Goal: Task Accomplishment & Management: Complete application form

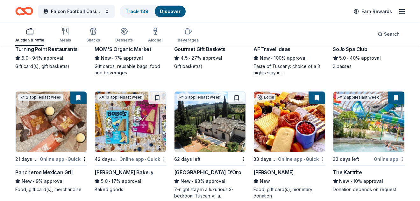
scroll to position [651, 0]
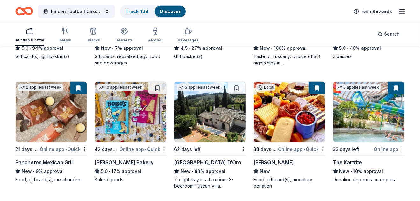
click at [224, 133] on img at bounding box center [210, 112] width 71 height 61
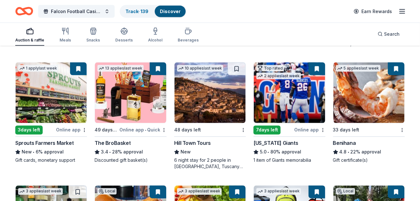
scroll to position [1182, 0]
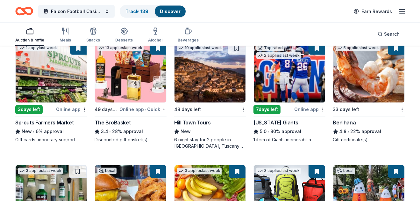
click at [372, 87] on img at bounding box center [368, 72] width 71 height 61
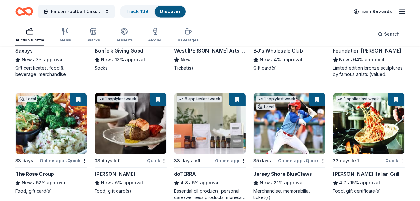
scroll to position [1516, 0]
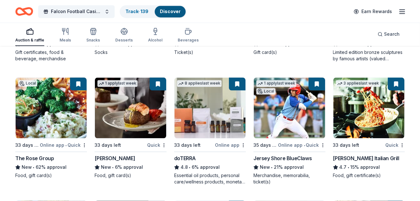
click at [375, 157] on div "Carrabba's Italian Grill" at bounding box center [366, 158] width 66 height 8
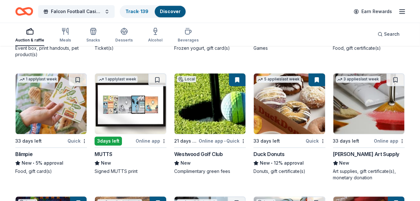
scroll to position [1810, 0]
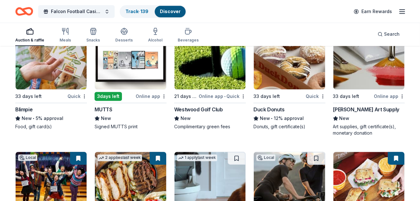
click at [223, 110] on div "Westwood Golf Club" at bounding box center [210, 109] width 72 height 8
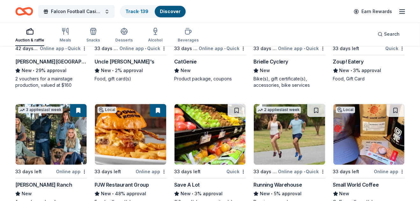
scroll to position [1934, 0]
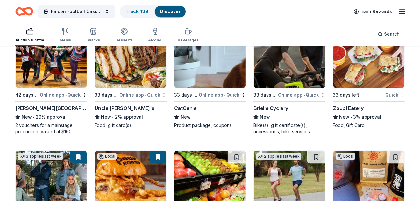
click at [53, 71] on img at bounding box center [51, 57] width 71 height 61
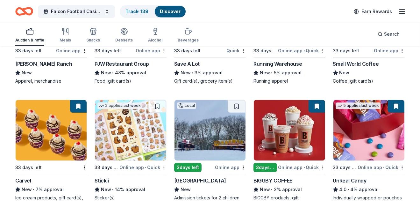
scroll to position [2141, 0]
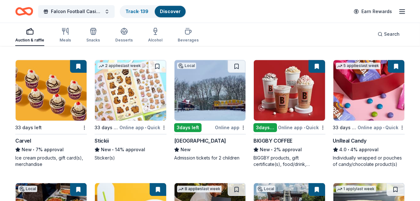
click at [56, 110] on img at bounding box center [51, 90] width 71 height 61
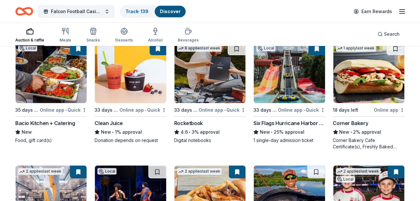
scroll to position [2304, 0]
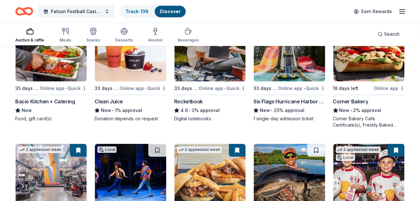
click at [56, 58] on img at bounding box center [51, 51] width 71 height 61
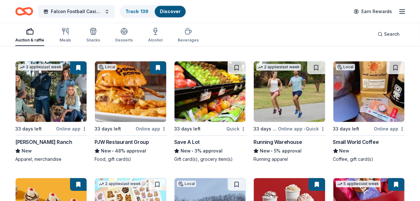
scroll to position [2019, 0]
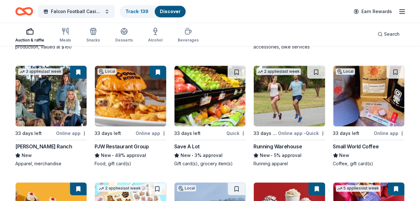
click at [39, 112] on img at bounding box center [51, 96] width 71 height 61
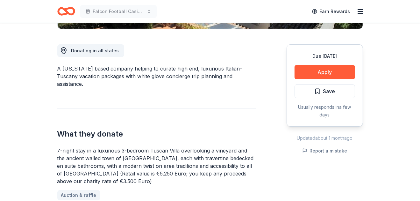
scroll to position [174, 0]
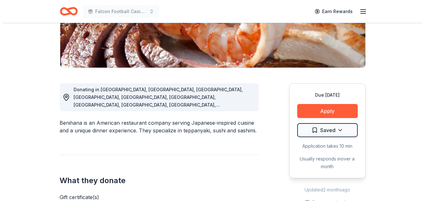
scroll to position [127, 0]
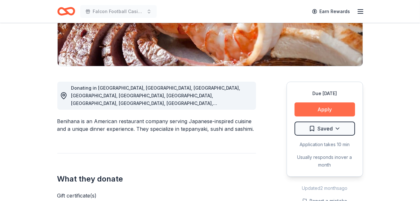
click at [331, 105] on button "Apply" at bounding box center [325, 109] width 61 height 14
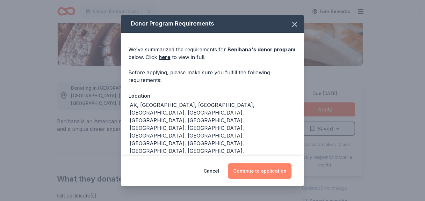
click at [262, 170] on button "Continue to application" at bounding box center [259, 170] width 63 height 15
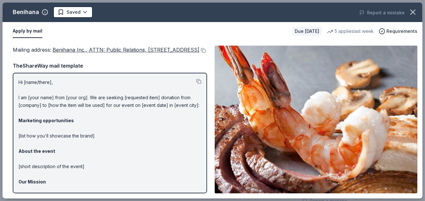
drag, startPoint x: 424, startPoint y: 93, endPoint x: 424, endPoint y: 112, distance: 18.8
click at [420, 112] on div "Benihana Saved Report a mistake Apply by mail Due in 33 days 5 applies last wee…" at bounding box center [212, 100] width 425 height 201
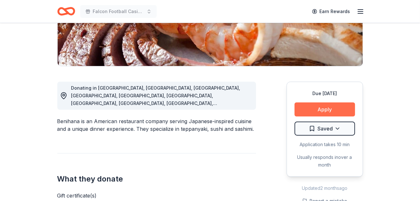
click at [326, 108] on button "Apply" at bounding box center [325, 109] width 61 height 14
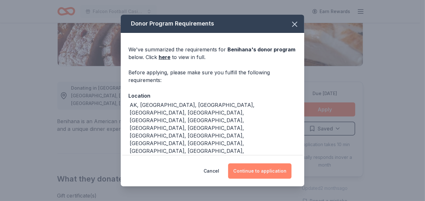
click at [252, 169] on button "Continue to application" at bounding box center [259, 170] width 63 height 15
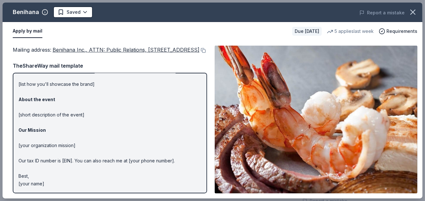
scroll to position [0, 0]
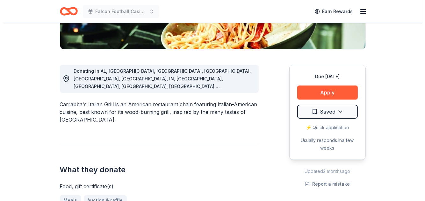
scroll to position [150, 0]
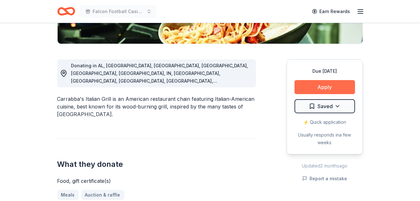
click at [320, 89] on button "Apply" at bounding box center [325, 87] width 61 height 14
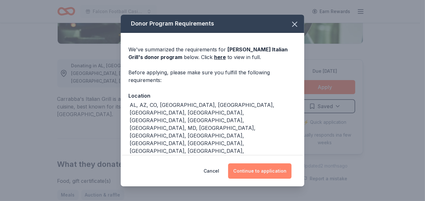
click at [263, 171] on button "Continue to application" at bounding box center [259, 170] width 63 height 15
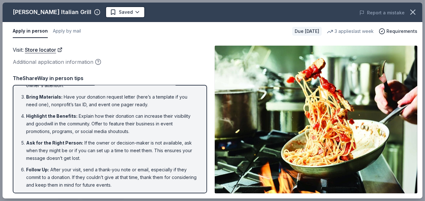
scroll to position [44, 0]
click at [57, 60] on div "Additional application information" at bounding box center [110, 62] width 194 height 8
drag, startPoint x: 39, startPoint y: 32, endPoint x: 163, endPoint y: 27, distance: 124.4
click at [163, 27] on div "Apply in person Apply by mail" at bounding box center [150, 31] width 274 height 13
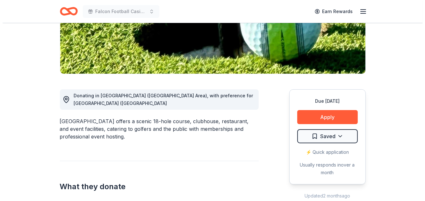
scroll to position [127, 0]
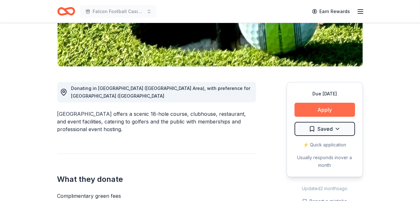
click at [330, 111] on button "Apply" at bounding box center [325, 110] width 61 height 14
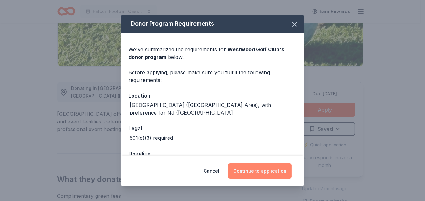
click at [268, 169] on button "Continue to application" at bounding box center [259, 170] width 63 height 15
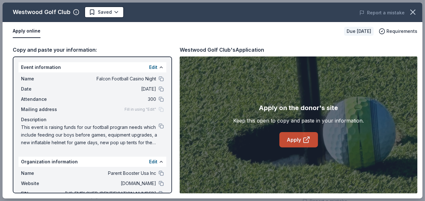
click at [309, 139] on icon at bounding box center [307, 140] width 8 height 8
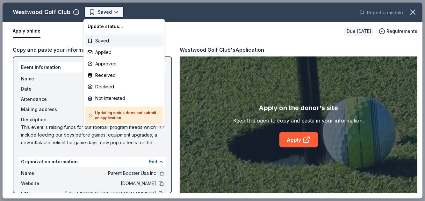
scroll to position [0, 0]
click at [104, 15] on body "Falcon Football Casino Night Saved Apply Due in 21 days Share Westwood Golf Clu…" at bounding box center [210, 100] width 420 height 201
click at [131, 41] on div "Saved" at bounding box center [124, 40] width 78 height 11
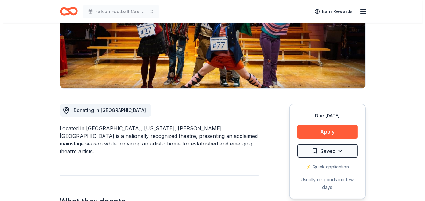
scroll to position [134, 0]
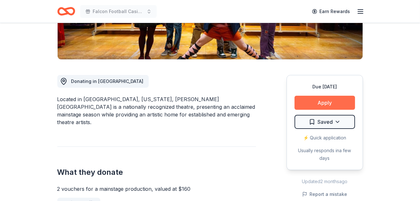
click at [314, 104] on button "Apply" at bounding box center [325, 103] width 61 height 14
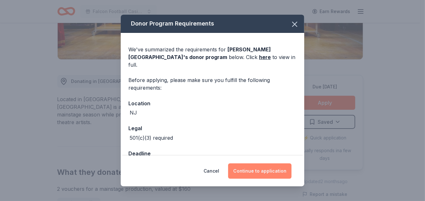
click at [253, 168] on button "Continue to application" at bounding box center [259, 170] width 63 height 15
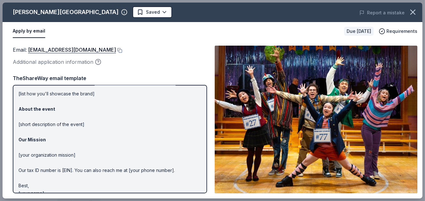
scroll to position [71, 0]
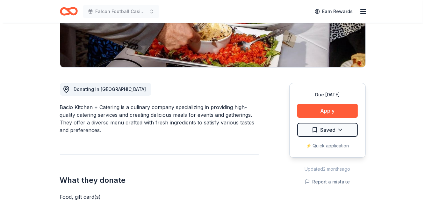
scroll to position [129, 0]
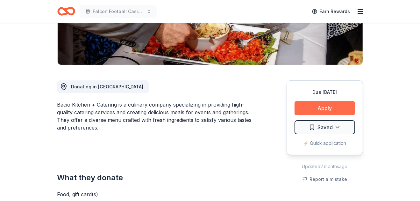
click at [324, 106] on button "Apply" at bounding box center [325, 108] width 61 height 14
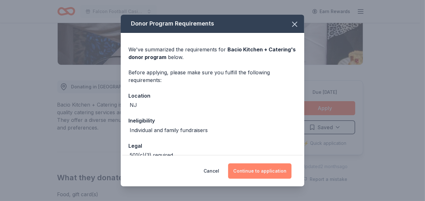
click at [264, 173] on button "Continue to application" at bounding box center [259, 170] width 63 height 15
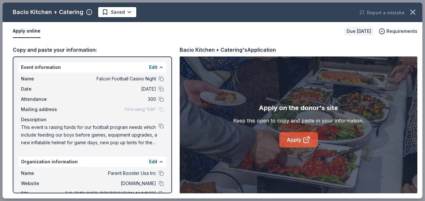
click at [304, 138] on icon at bounding box center [306, 140] width 5 height 5
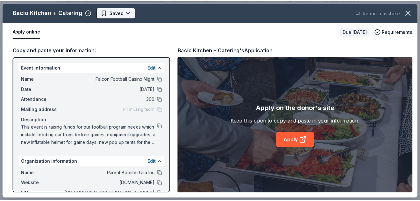
scroll to position [0, 0]
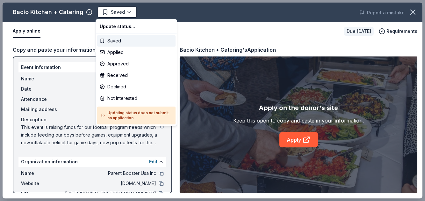
click at [111, 41] on div "Saved" at bounding box center [136, 40] width 78 height 11
click at [120, 13] on body "Falcon Football Casino Night Saved Apply Due in 35 days Share Bacio Kitchen + C…" at bounding box center [210, 100] width 420 height 201
click at [125, 49] on div "Applied" at bounding box center [136, 52] width 78 height 11
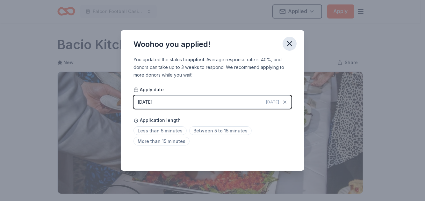
click at [288, 42] on icon "button" at bounding box center [289, 43] width 4 height 4
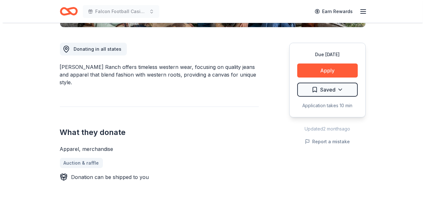
scroll to position [168, 0]
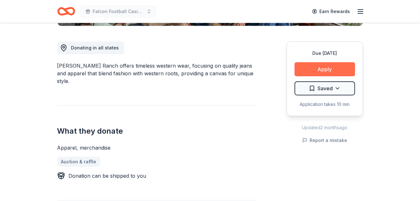
click at [327, 70] on button "Apply" at bounding box center [325, 69] width 61 height 14
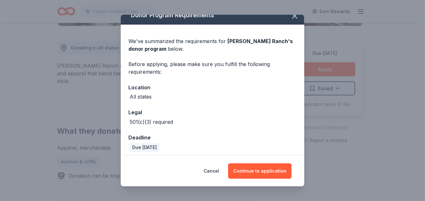
scroll to position [12, 0]
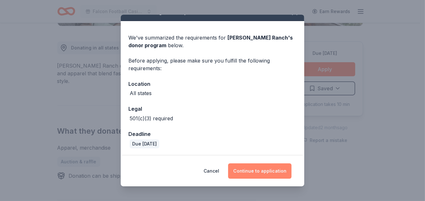
click at [264, 168] on button "Continue to application" at bounding box center [259, 170] width 63 height 15
